Goal: Information Seeking & Learning: Find specific fact

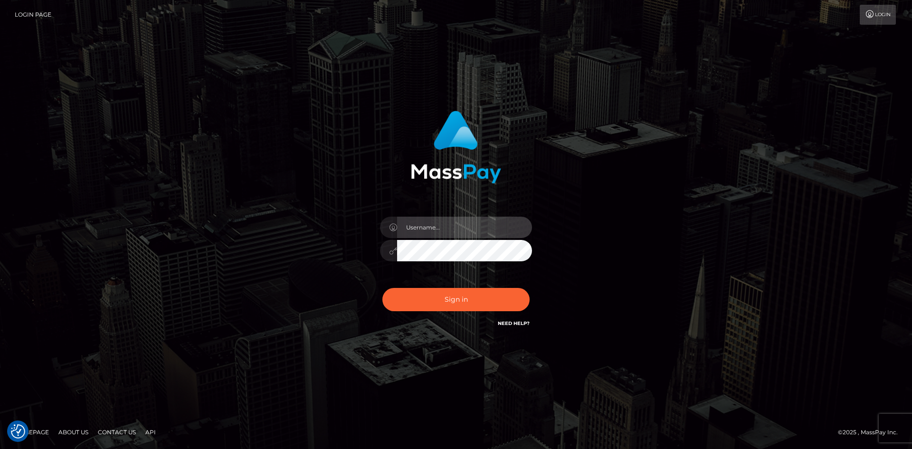
click at [414, 221] on input "text" at bounding box center [464, 227] width 135 height 21
type input "Maia"
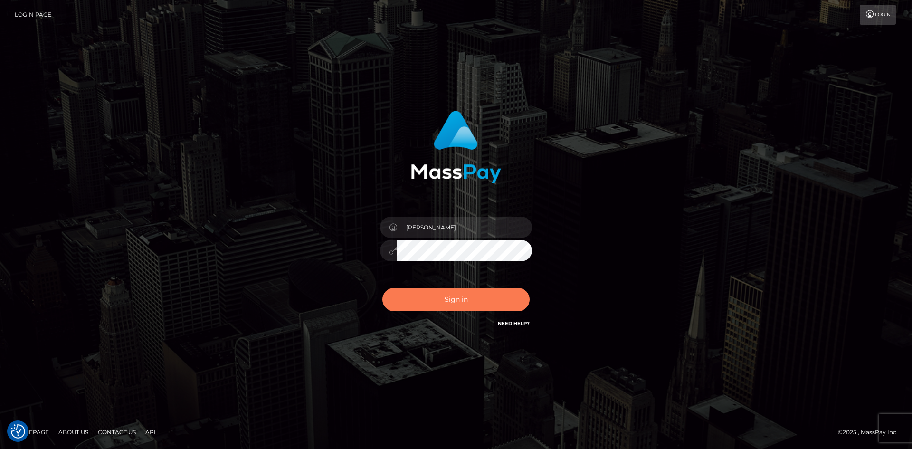
click at [476, 294] on button "Sign in" at bounding box center [455, 299] width 147 height 23
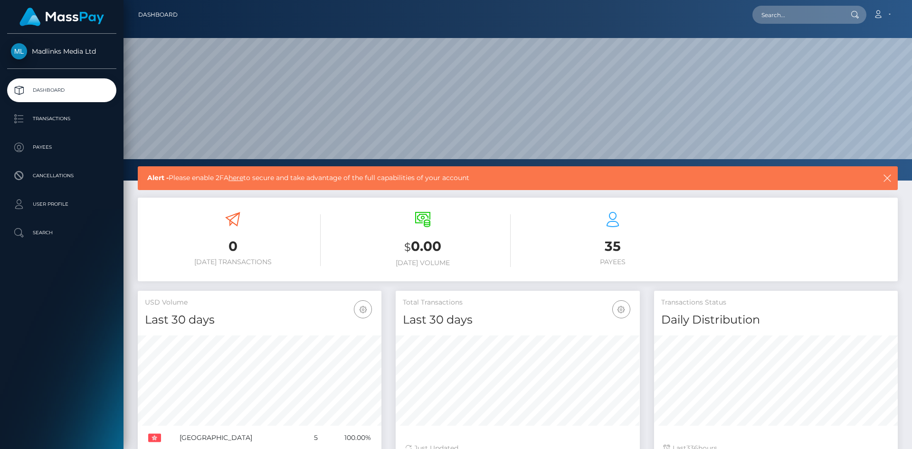
scroll to position [180, 788]
click at [32, 143] on p "Payees" at bounding box center [62, 147] width 102 height 14
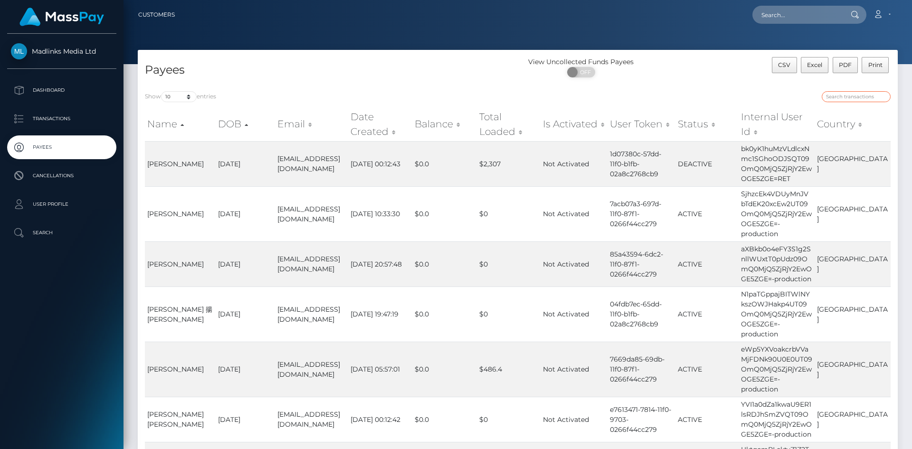
click at [852, 97] on input "search" at bounding box center [855, 96] width 69 height 11
paste input "bk0yK1huMzVLdlcxNmc1SGhoODJSQT09OmQ0MjQ5ZjRjY2EwOGE5ZGE="
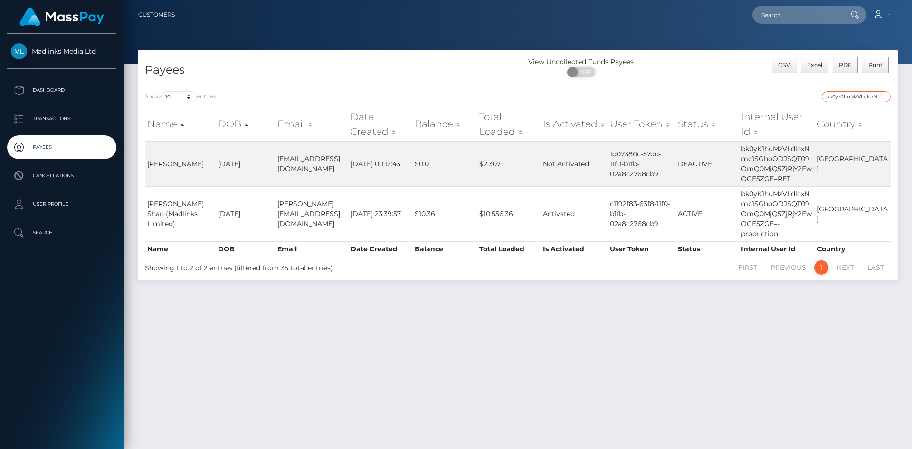
click at [834, 94] on input "bk0yK1huMzVLdlcxNmc1SGhoODJSQT09OmQ0MjQ5ZjRjY2EwOGE5ZGE=" at bounding box center [855, 96] width 69 height 11
paste input "VdYRTZ6K1EwUmFqR2t2M2ZGSGZ1Zz"
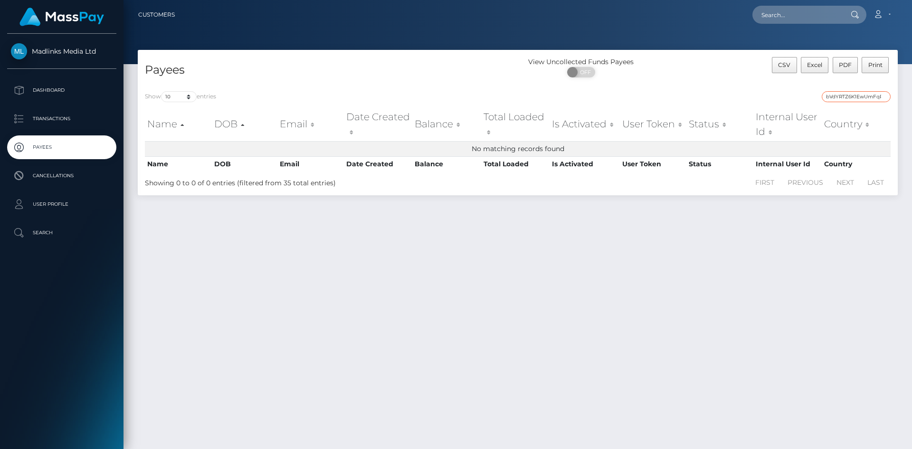
click at [849, 100] on input "bVdYRTZ6K1EwUmFqR2t2M2ZGSGZ1Zz09OmQ0MjQ5ZjRjY2EwOGE5ZGE=" at bounding box center [855, 96] width 69 height 11
click at [847, 96] on input "bVdYRTZ6K1EwUmFqR2t2M2ZGSGZ1Zz09OmQ0MjQ5ZjRjY2EwOGE5ZGE=" at bounding box center [855, 96] width 69 height 11
click at [837, 101] on input "bVdYRTZ6K1EwUmFqR2t2M2ZGSGZ1Zz09OmQ0MjQ5ZjRjY2EwOGE5ZGE=" at bounding box center [855, 96] width 69 height 11
paste input "UkI0SGNFaUdCNWI3Mm5MVkZHTmw5UT"
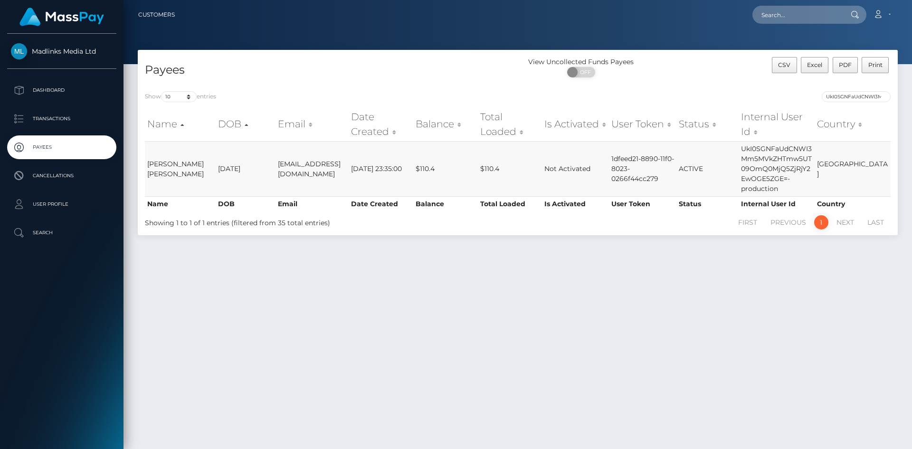
click at [695, 169] on td "ACTIVE" at bounding box center [707, 168] width 62 height 55
click at [832, 99] on input "UkI0SGNFaUdCNWI3Mm5MVkZHTmw5UT09OmQ0MjQ5ZjRjY2EwOGE5ZGE=" at bounding box center [855, 96] width 69 height 11
paste input "OWhzV0w0UHVLTW1ZM2MzNkRVNEdjdz"
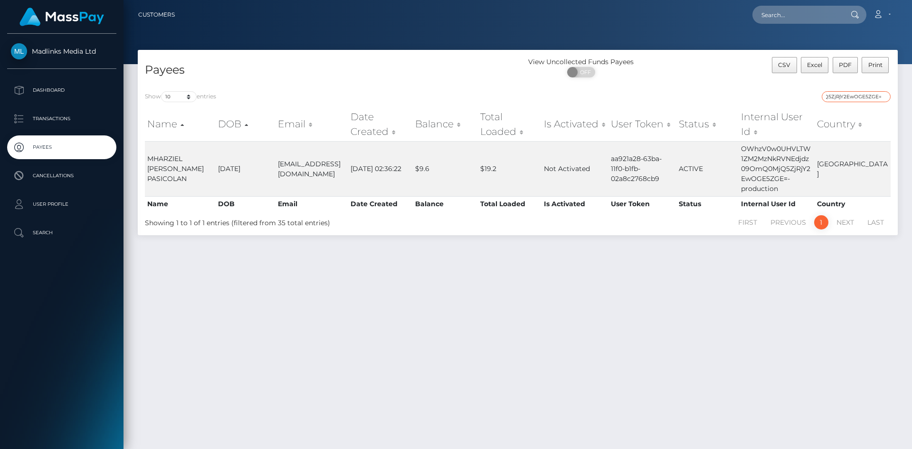
type input "OWhzV0w0UHVLTW1ZM2MzNkRVNEdjdz09OmQ0MjQ5ZjRjY2EwOGE5ZGE="
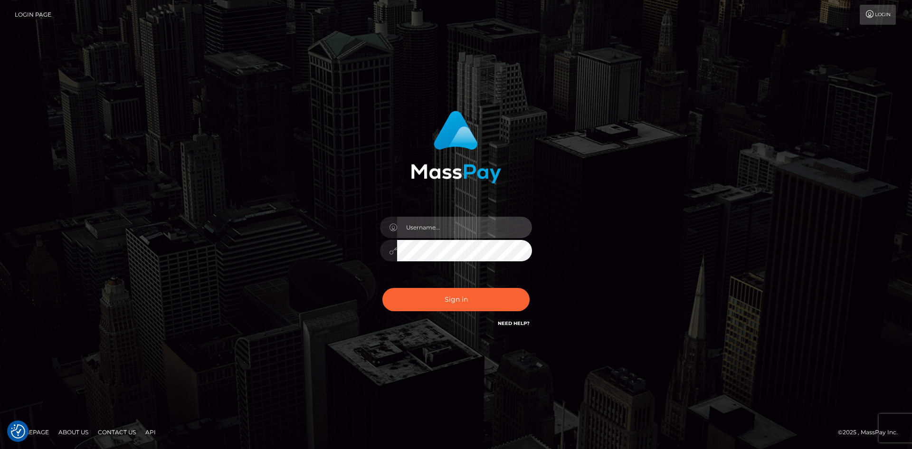
click at [446, 226] on input "text" at bounding box center [464, 227] width 135 height 21
type input "Maia"
drag, startPoint x: 333, startPoint y: 242, endPoint x: 386, endPoint y: 261, distance: 56.6
click at [336, 242] on div "Maia Sign in" at bounding box center [455, 220] width 249 height 232
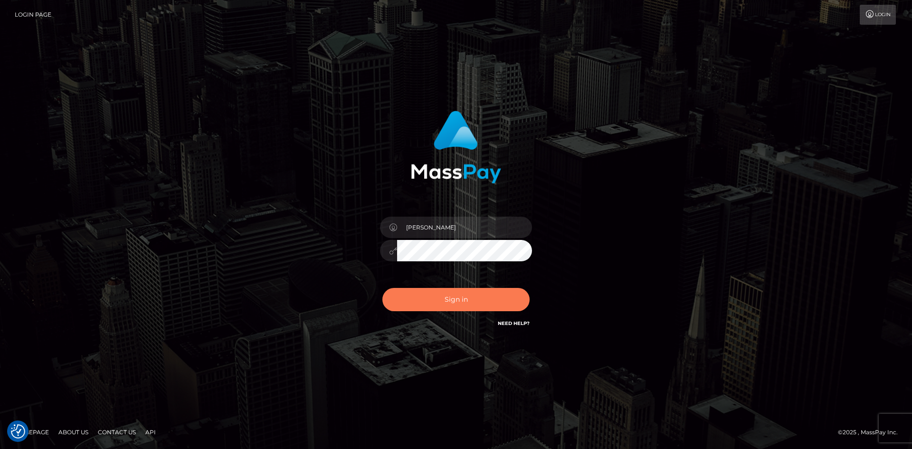
click at [448, 301] on button "Sign in" at bounding box center [455, 299] width 147 height 23
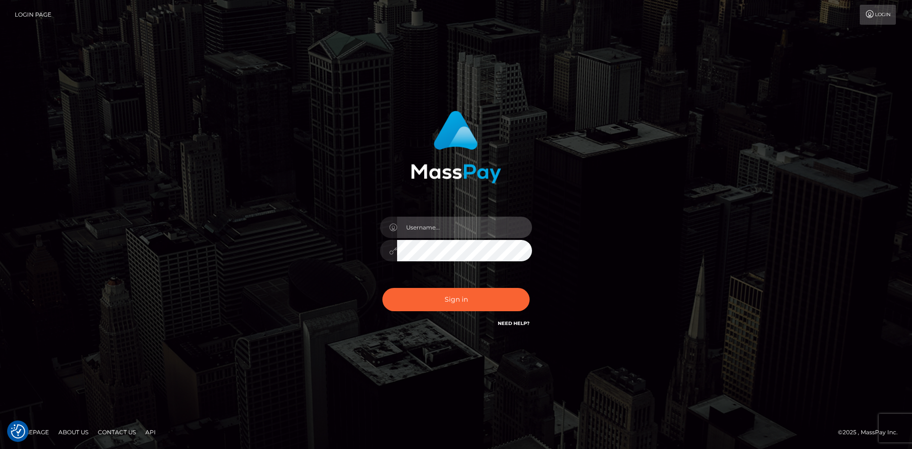
click at [413, 225] on input "text" at bounding box center [464, 227] width 135 height 21
type input "Maia"
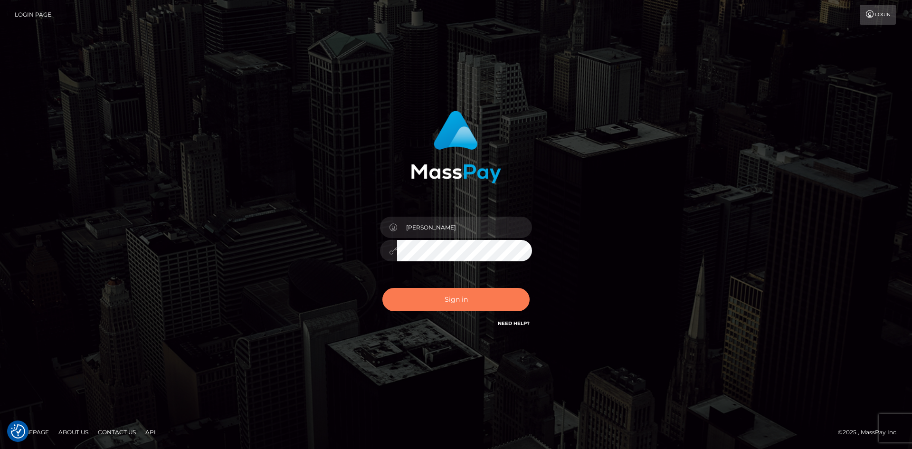
click at [449, 300] on button "Sign in" at bounding box center [455, 299] width 147 height 23
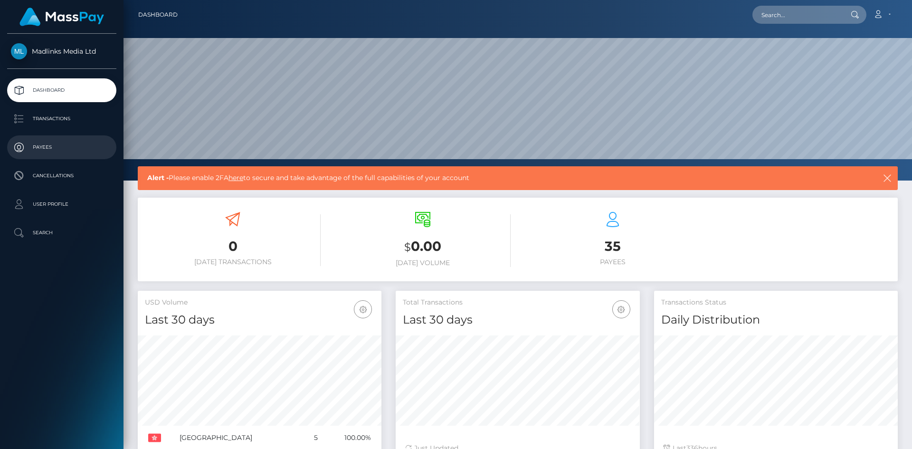
scroll to position [169, 244]
click at [56, 126] on link "Transactions" at bounding box center [61, 119] width 109 height 24
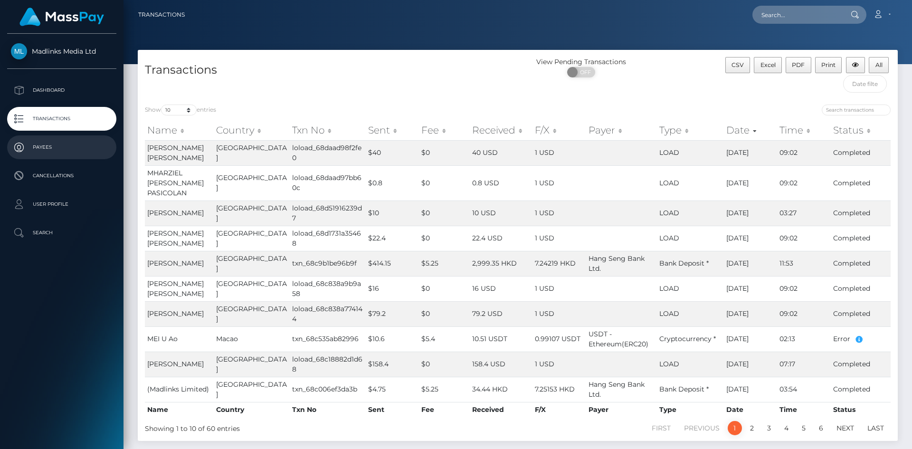
click at [58, 147] on p "Payees" at bounding box center [62, 147] width 102 height 14
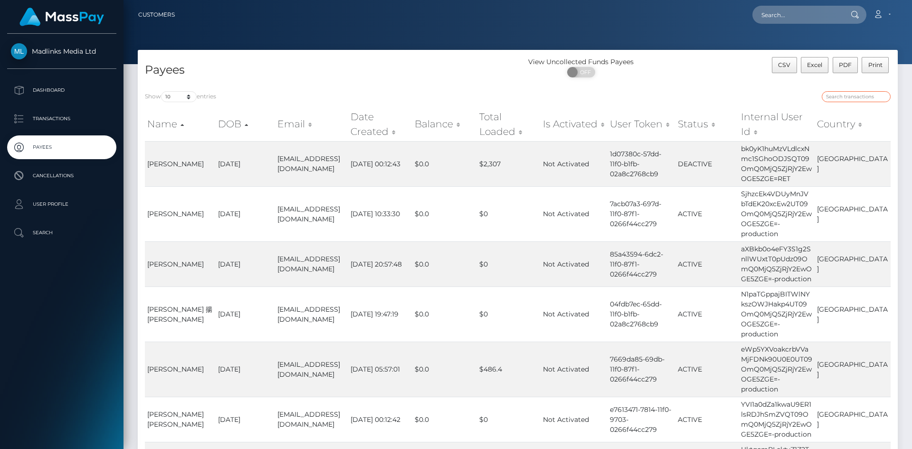
click at [837, 99] on input "search" at bounding box center [855, 96] width 69 height 11
paste input "UkI0SGNFaUdCNWI3Mm5MVkZHTmw5UT09OmQ0MjQ5ZjRjY2EwOGE5ZGE="
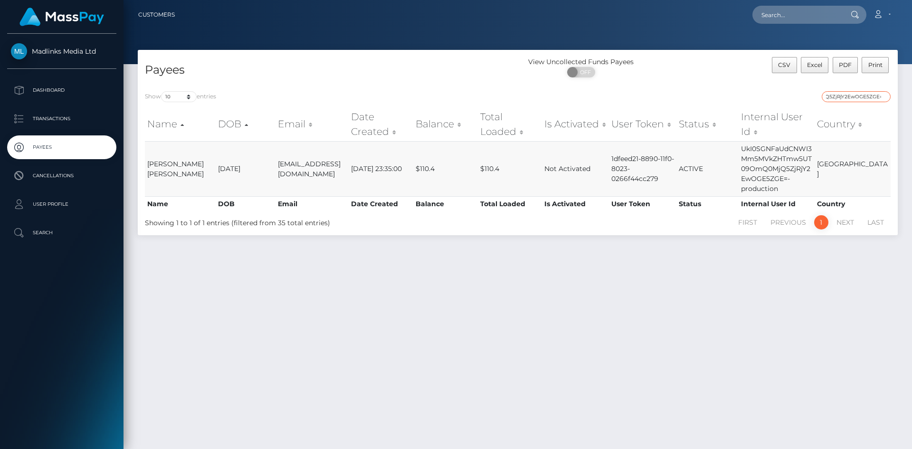
type input "UkI0SGNFaUdCNWI3Mm5MVkZHTmw5UT09OmQ0MjQ5ZjRjY2EwOGE5ZGE="
drag, startPoint x: 274, startPoint y: 165, endPoint x: 292, endPoint y: 170, distance: 19.1
click at [292, 170] on td "[EMAIL_ADDRESS][DOMAIN_NAME]" at bounding box center [311, 168] width 73 height 55
copy td "[EMAIL_ADDRESS][DOMAIN_NAME]"
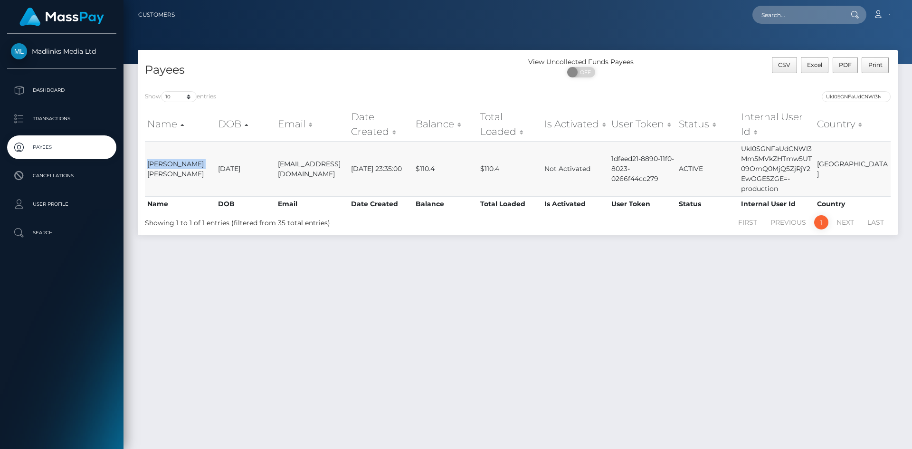
drag, startPoint x: 204, startPoint y: 165, endPoint x: 147, endPoint y: 161, distance: 57.1
click at [147, 161] on td "[PERSON_NAME] [PERSON_NAME]" at bounding box center [180, 168] width 71 height 55
copy td "[PERSON_NAME] [PERSON_NAME]"
click at [829, 100] on input "UkI0SGNFaUdCNWI3Mm5MVkZHTmw5UT09OmQ0MjQ5ZjRjY2EwOGE5ZGE=" at bounding box center [855, 96] width 69 height 11
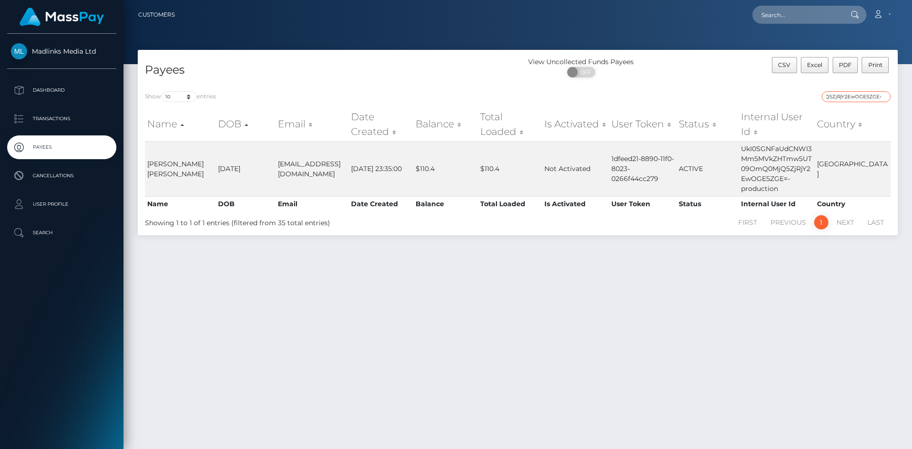
click at [834, 93] on input "UkI0SGNFaUdCNWI3Mm5MVkZHTmw5UT09OmQ0MjQ5ZjRjY2EwOGE5ZGE=" at bounding box center [855, 96] width 69 height 11
paste input "UkI0SGNFaUdCNWI3Mm5MVkZHTmw5UT09OmQ0MjQ5ZjRjY2EwOGE5ZGE="
click at [845, 102] on input "UkI0SGNFaUdCNWI3Mm5MVkZHTmw5UT09OmQ0MjQ5ZjRjY2EwOGE5ZGE=" at bounding box center [855, 96] width 69 height 11
paste input "OWhzV0w0UHVLTW1ZM2MzNkRVNEdjdz"
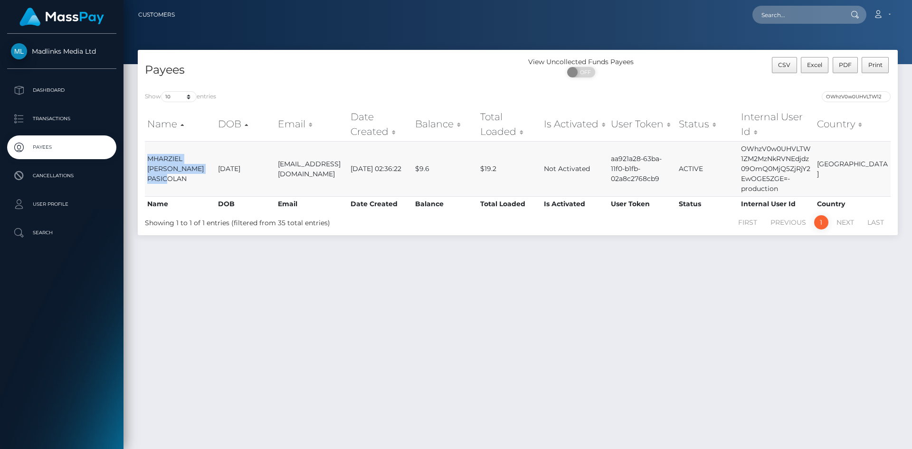
drag, startPoint x: 148, startPoint y: 159, endPoint x: 210, endPoint y: 173, distance: 63.8
click at [210, 173] on td "MHARZIEL [PERSON_NAME] PASICOLAN" at bounding box center [180, 168] width 71 height 55
copy td "MHARZIEL [PERSON_NAME] PASICOLAN"
click at [825, 100] on input "OWhzV0w0UHVLTW1ZM2MzNkRVNEdjdz09OmQ0MjQ5ZjRjY2EwOGE5ZGE=" at bounding box center [855, 96] width 69 height 11
paste input "bk0yK1huMzVLdlcxNmc1SGhoODJSQT"
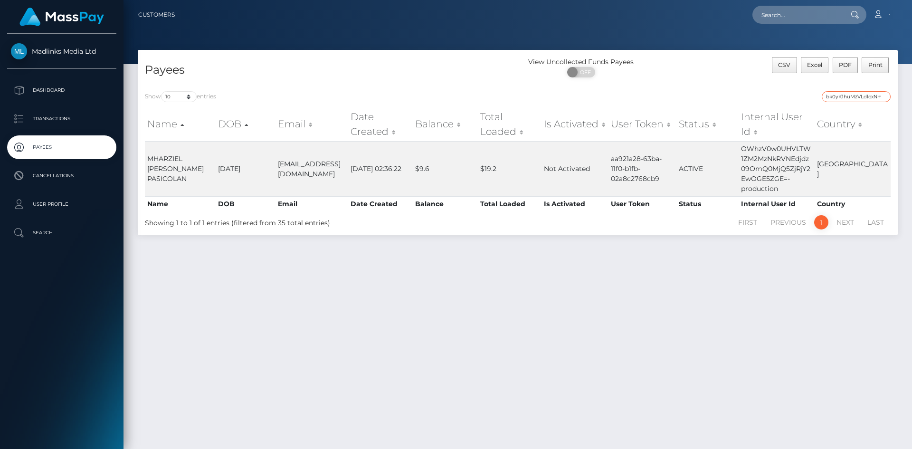
scroll to position [0, 125]
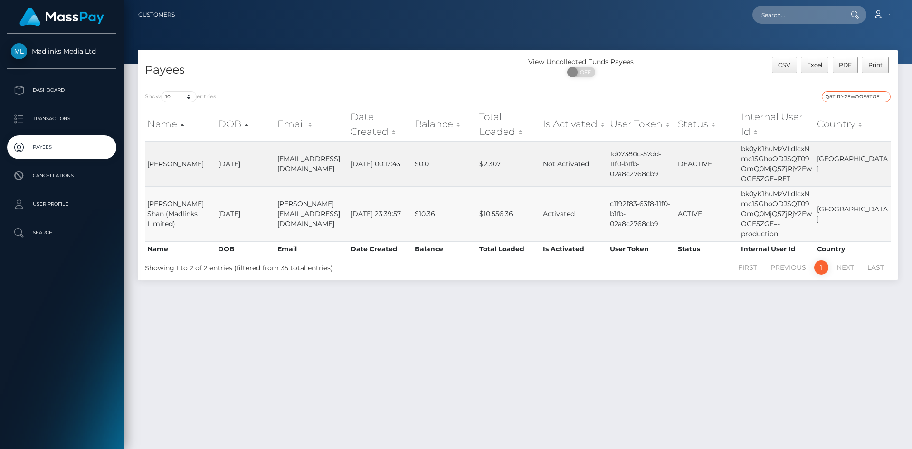
type input "bk0yK1huMzVLdlcxNmc1SGhoODJSQT09OmQ0MjQ5ZjRjY2EwOGE5ZGE="
drag, startPoint x: 149, startPoint y: 198, endPoint x: 172, endPoint y: 10, distance: 189.1
click at [178, 220] on td "[PERSON_NAME] Shan (Madlinks Limited)" at bounding box center [180, 213] width 71 height 55
copy td "[PERSON_NAME] Shan (Madlinks Limited)"
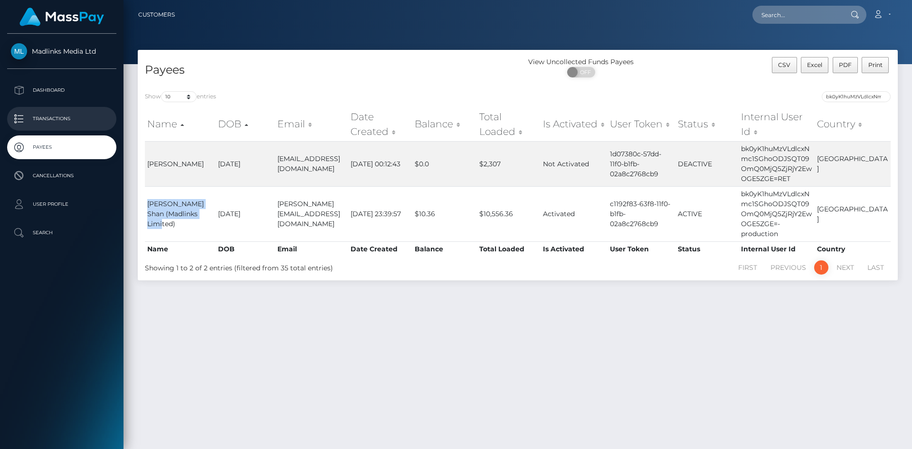
click at [76, 116] on p "Transactions" at bounding box center [62, 119] width 102 height 14
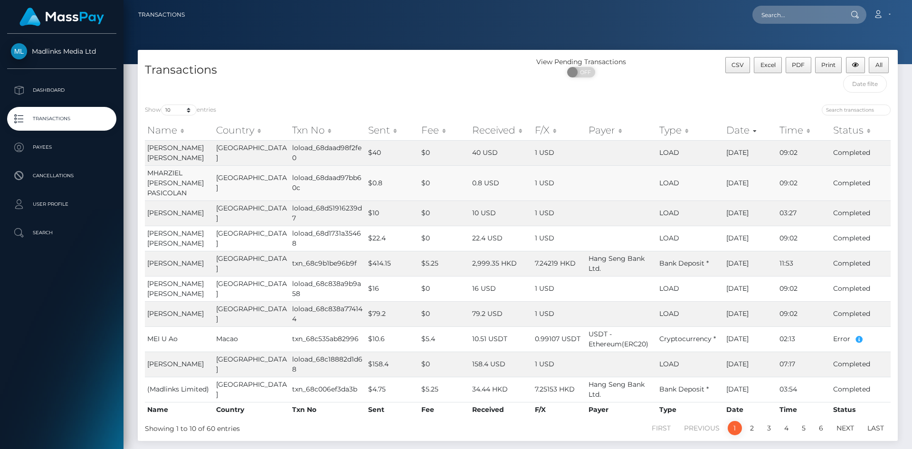
drag, startPoint x: 712, startPoint y: 183, endPoint x: 751, endPoint y: 183, distance: 39.4
click at [751, 183] on tr "MHARZIEL [PERSON_NAME] PASICOLAN [GEOGRAPHIC_DATA] loload_68daad97bb60c $0.8 $0…" at bounding box center [517, 182] width 745 height 35
